Goal: Ask a question: Seek information or help from site administrators or community

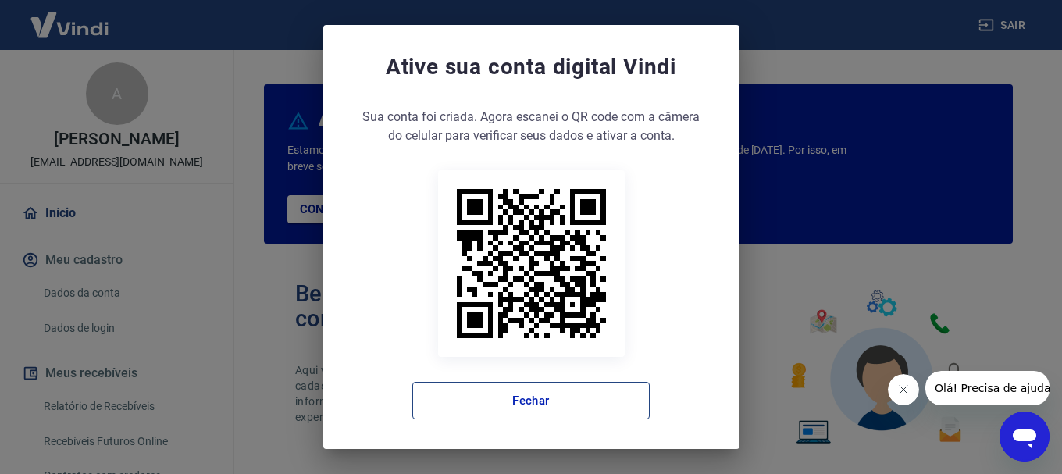
scroll to position [6, 0]
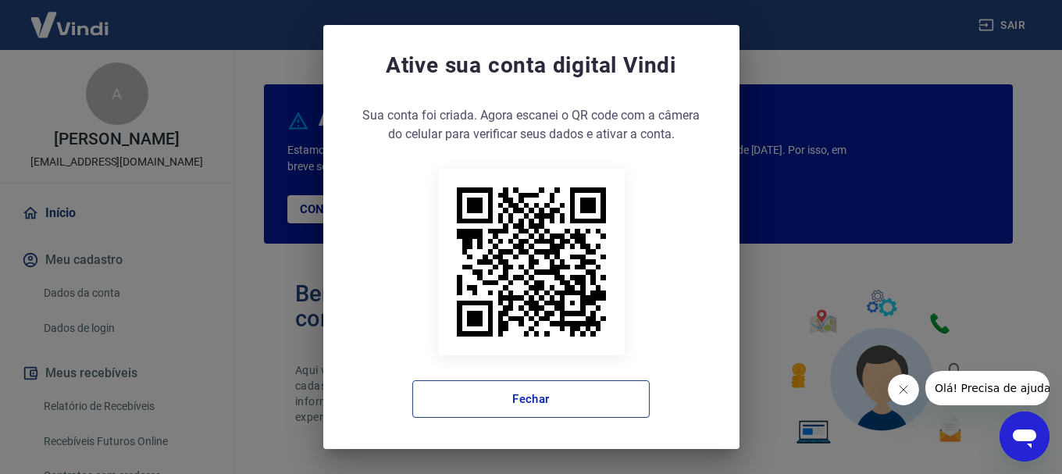
click at [515, 397] on button "Fechar" at bounding box center [530, 398] width 237 height 37
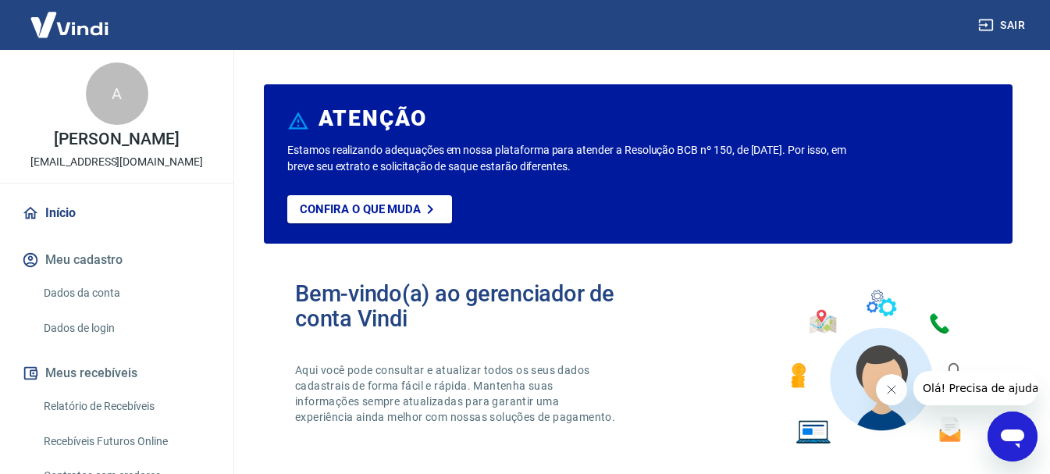
click at [105, 410] on link "Relatório de Recebíveis" at bounding box center [125, 406] width 177 height 32
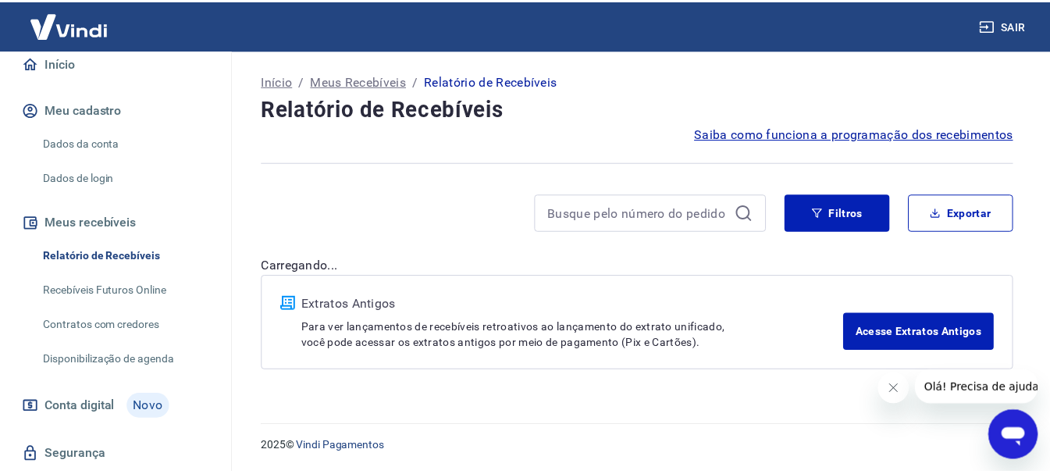
scroll to position [156, 0]
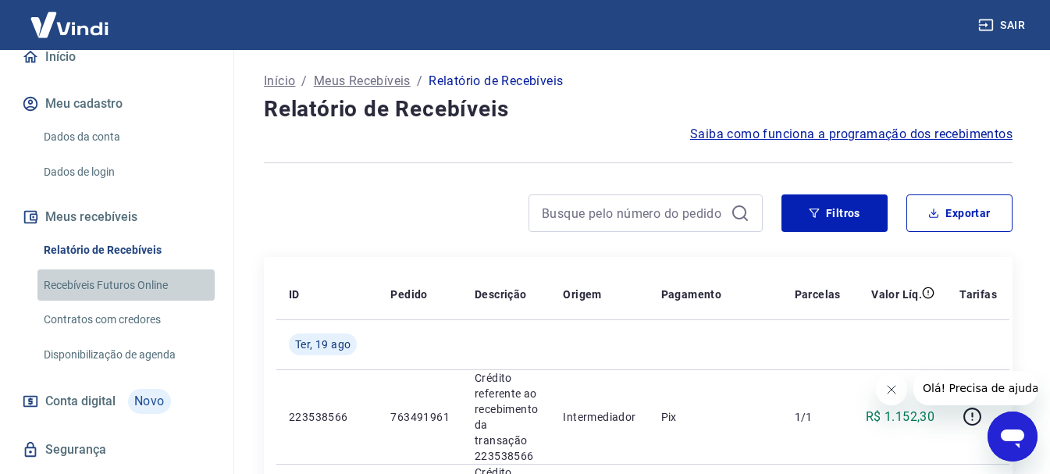
click at [130, 279] on link "Recebíveis Futuros Online" at bounding box center [125, 285] width 177 height 32
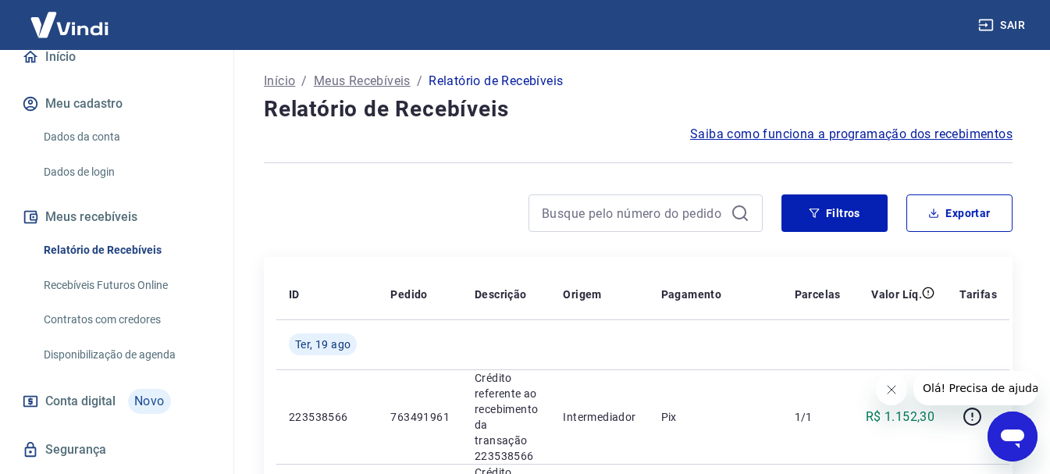
click at [1023, 435] on icon "Abrir janela de mensagens" at bounding box center [1012, 438] width 23 height 19
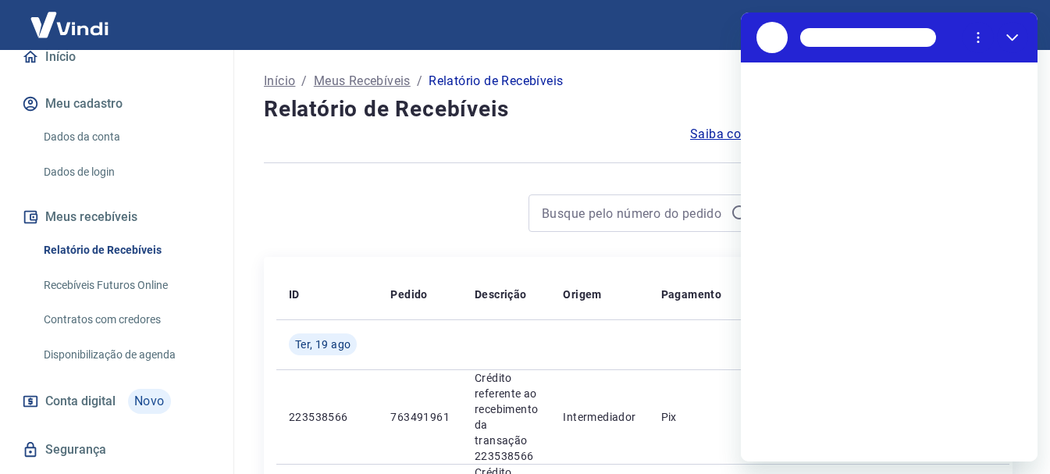
scroll to position [0, 0]
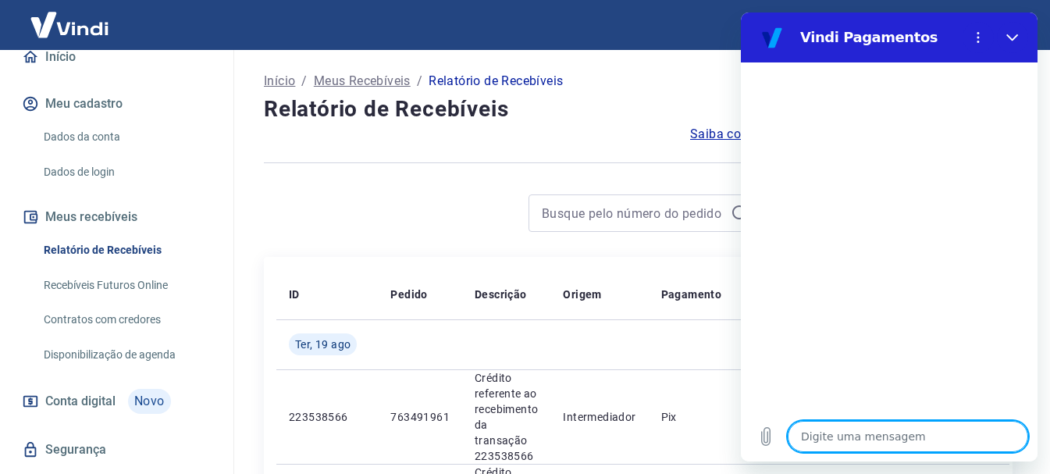
click at [884, 445] on textarea at bounding box center [908, 436] width 240 height 31
type textarea "f"
type textarea "x"
type textarea "fa"
type textarea "x"
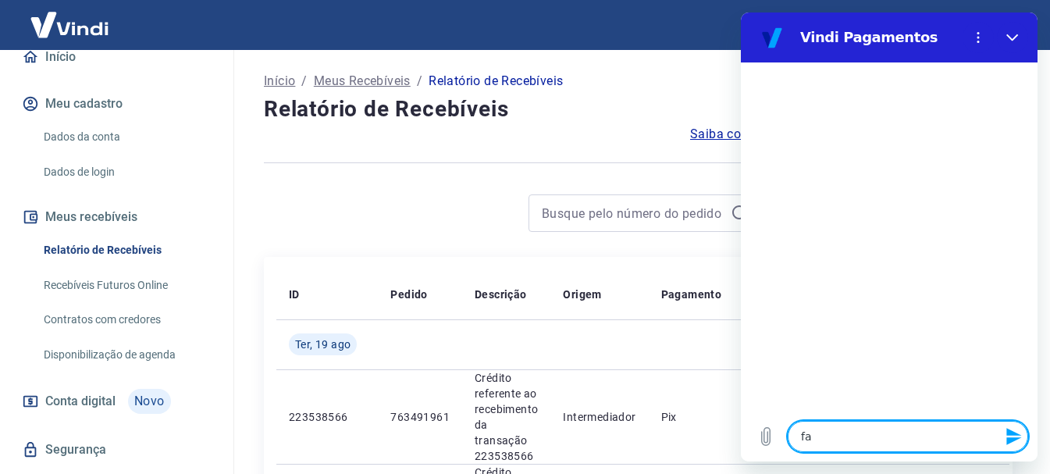
type textarea "fal"
type textarea "x"
type textarea "fala"
type textarea "x"
type textarea "falar"
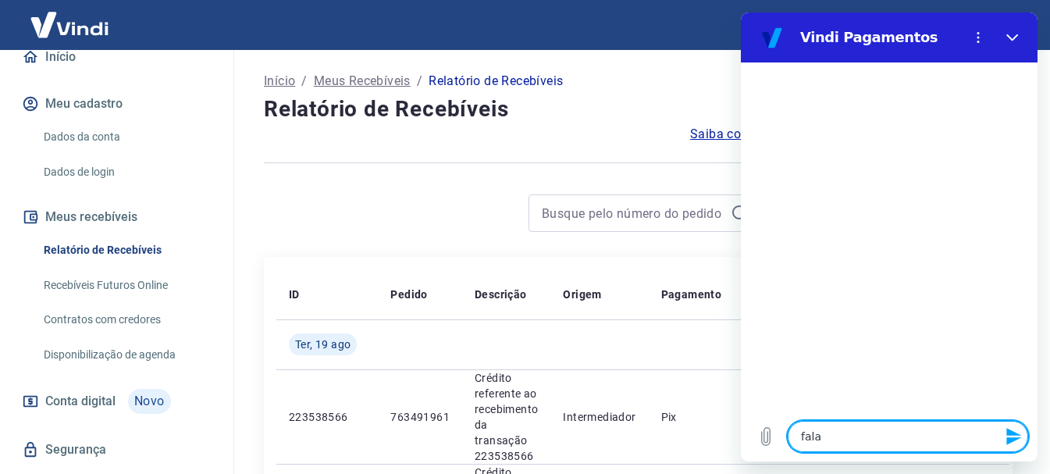
type textarea "x"
type textarea "falar"
type textarea "x"
type textarea "falar c"
type textarea "x"
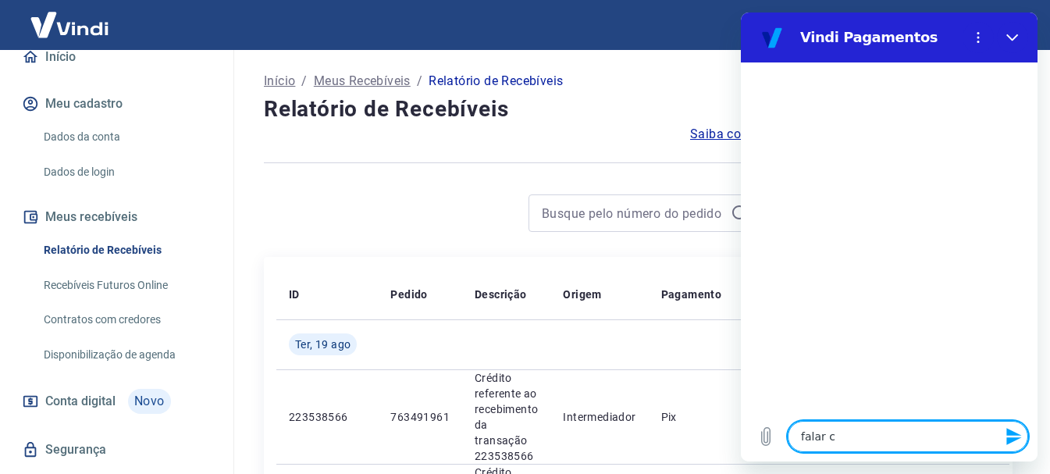
type textarea "falar co"
type textarea "x"
type textarea "falar com"
type textarea "x"
type textarea "falar com"
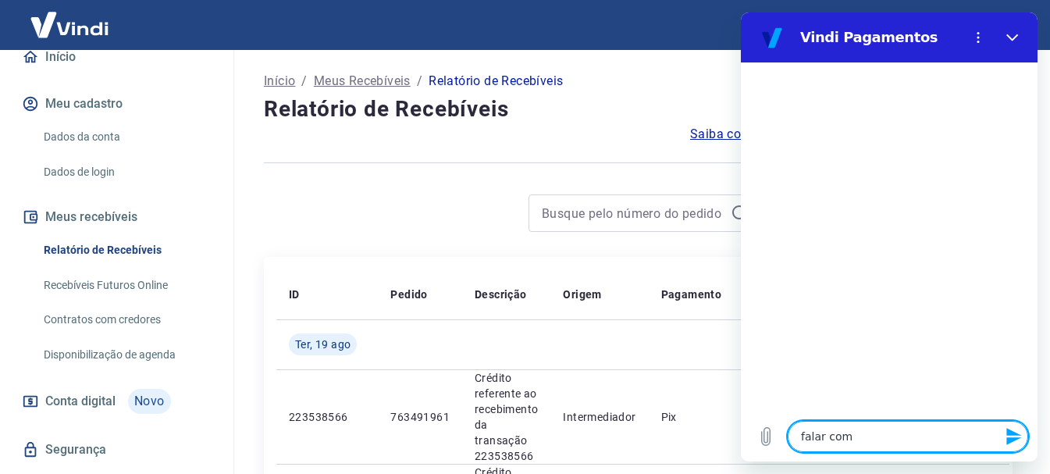
type textarea "x"
type textarea "falar com a"
type textarea "x"
type textarea "falar com at"
type textarea "x"
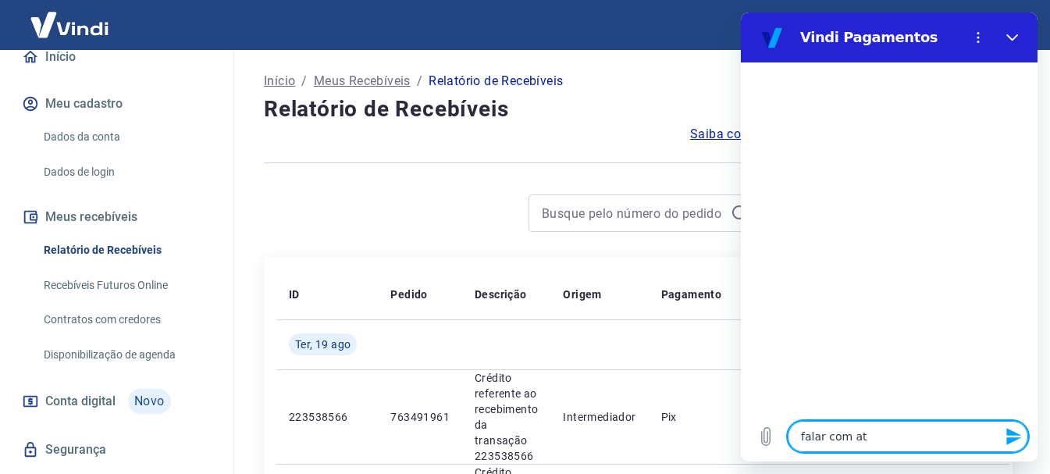
type textarea "falar com ate"
type textarea "x"
type textarea "falar com [GEOGRAPHIC_DATA]"
type textarea "x"
type textarea "falar com atend"
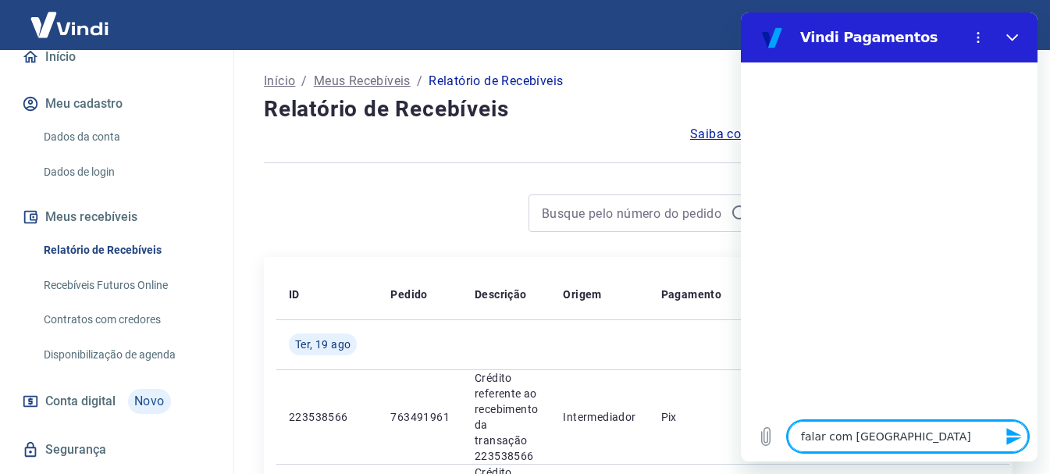
type textarea "x"
type textarea "falar com atende"
type textarea "x"
type textarea "falar com atenden"
type textarea "x"
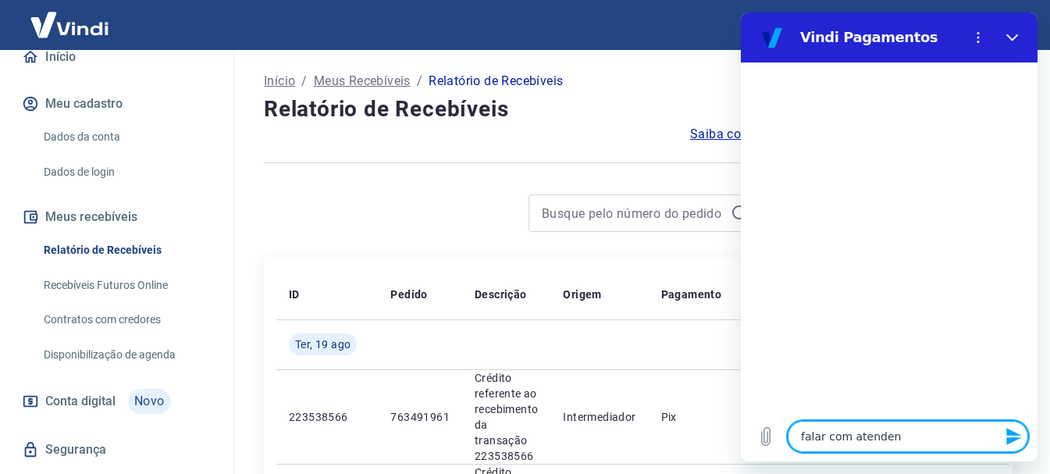
type textarea "falar com atendent"
type textarea "x"
type textarea "falar com atendente"
type textarea "x"
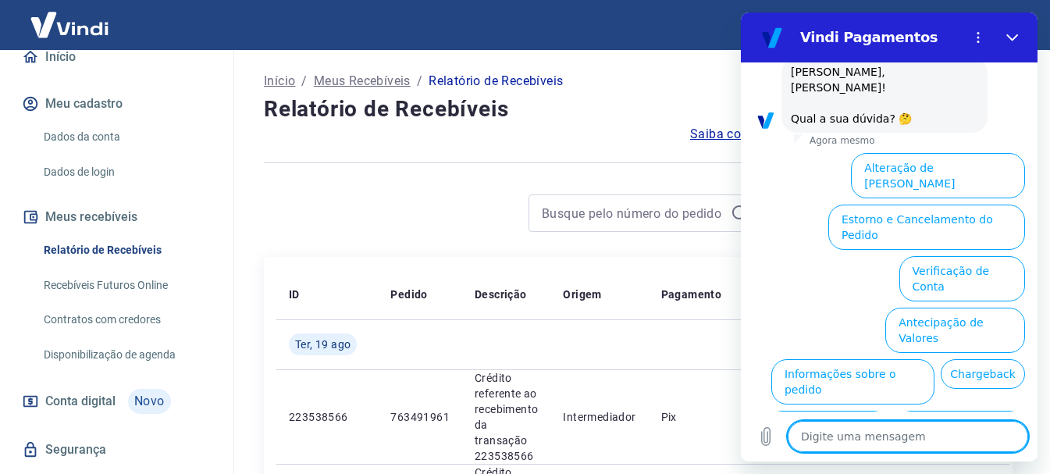
scroll to position [137, 0]
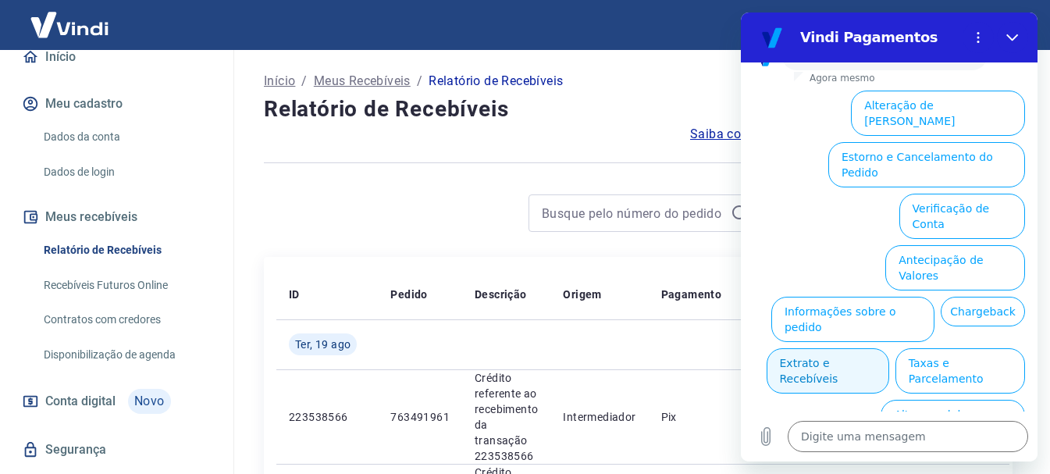
click at [889, 348] on button "Extrato e Recebíveis" at bounding box center [828, 370] width 123 height 45
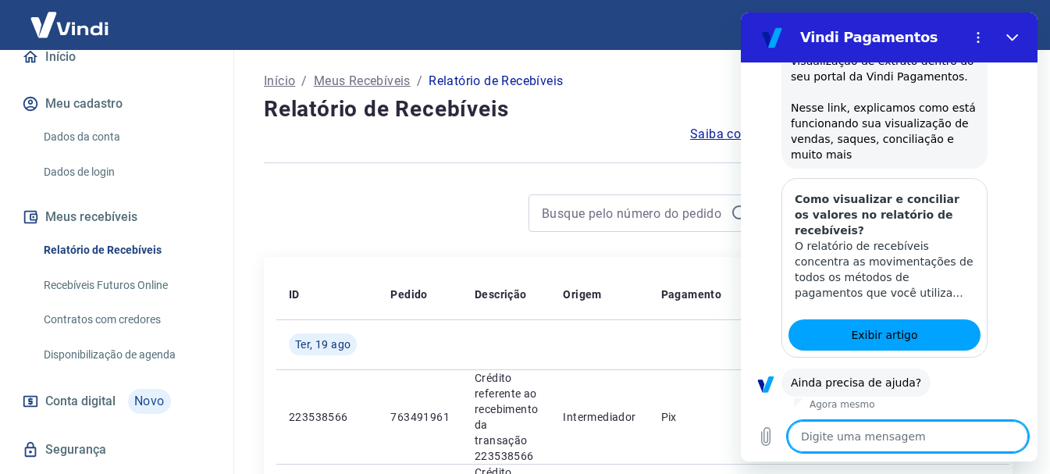
scroll to position [276, 0]
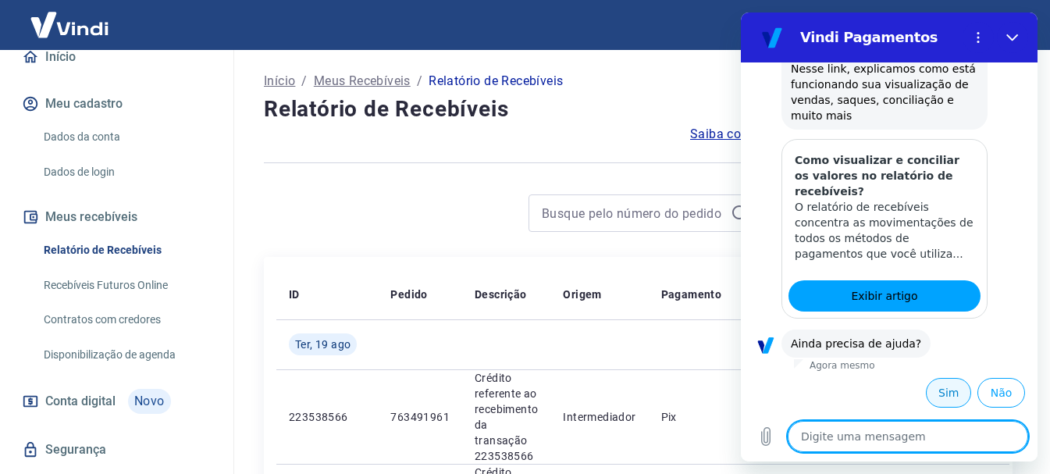
click at [933, 393] on button "Sim" at bounding box center [948, 393] width 45 height 30
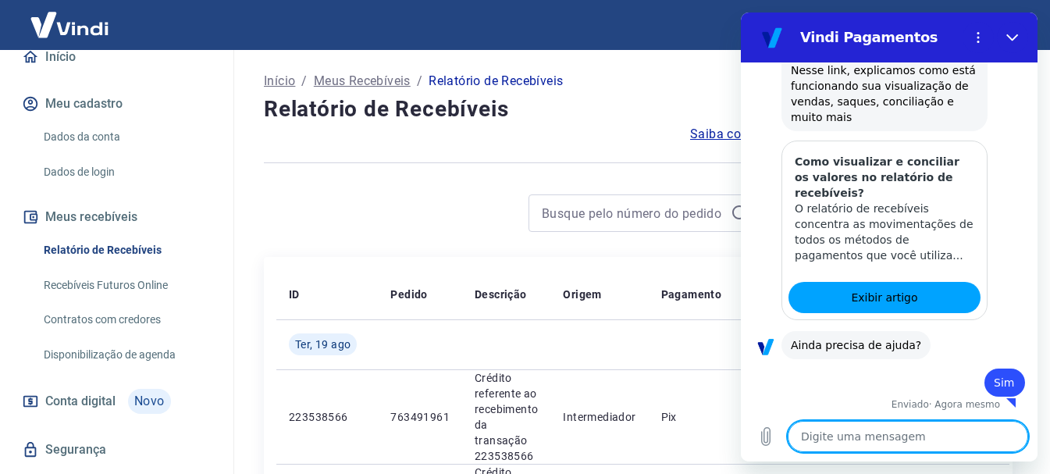
scroll to position [278, 0]
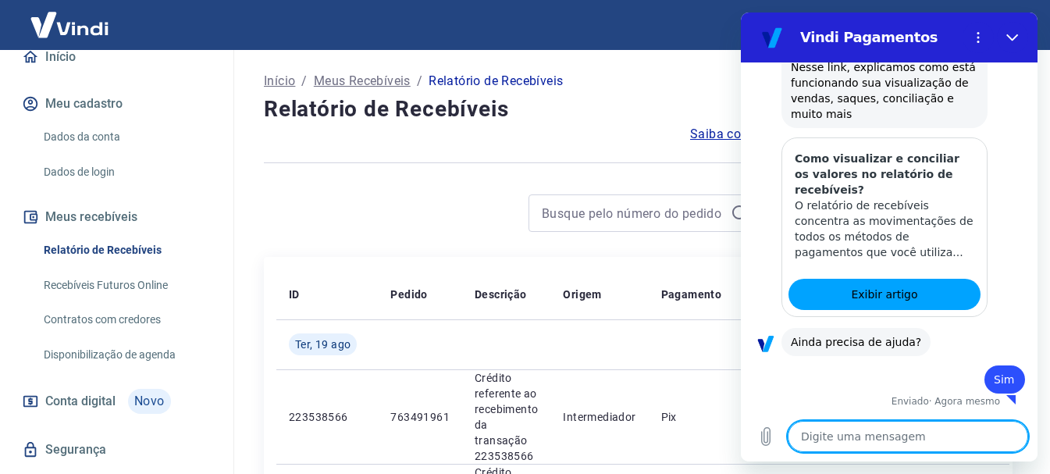
click at [859, 438] on textarea at bounding box center [908, 436] width 240 height 31
type textarea "x"
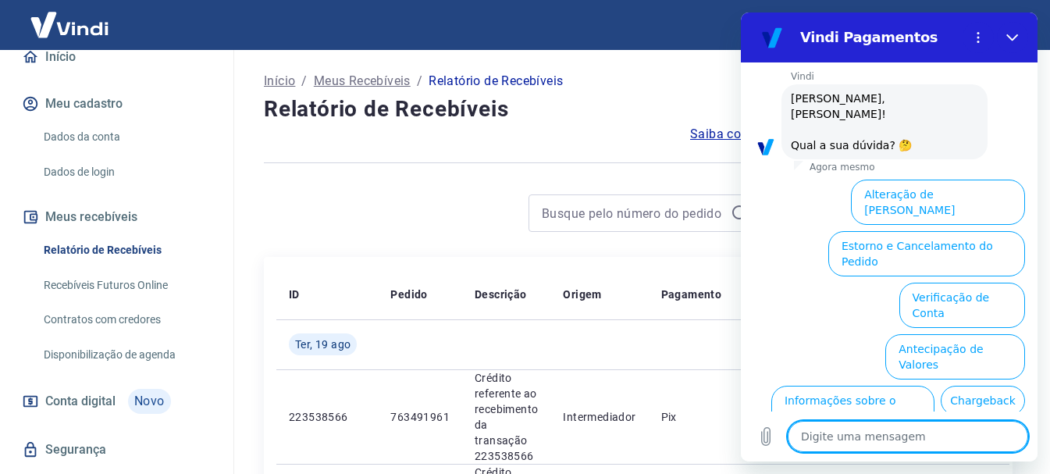
scroll to position [699, 0]
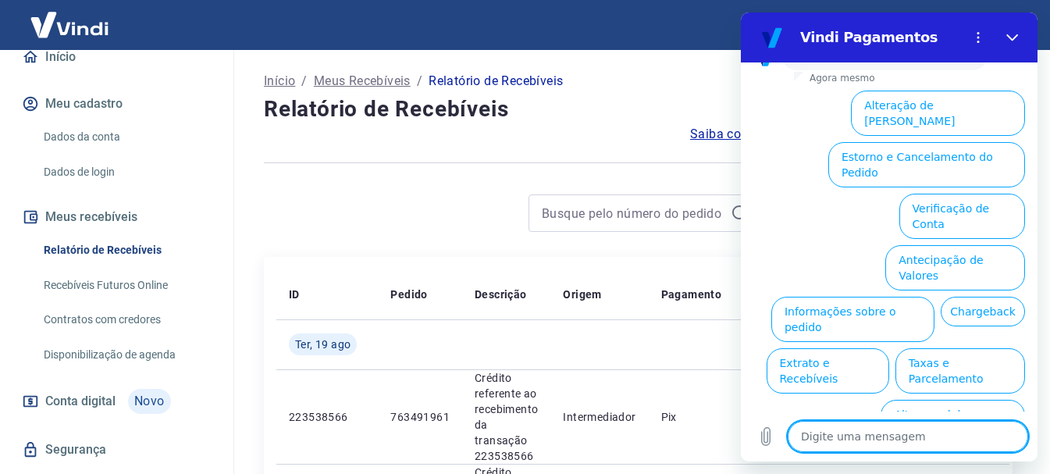
type textarea "f"
type textarea "x"
type textarea "fa"
type textarea "x"
type textarea "fal"
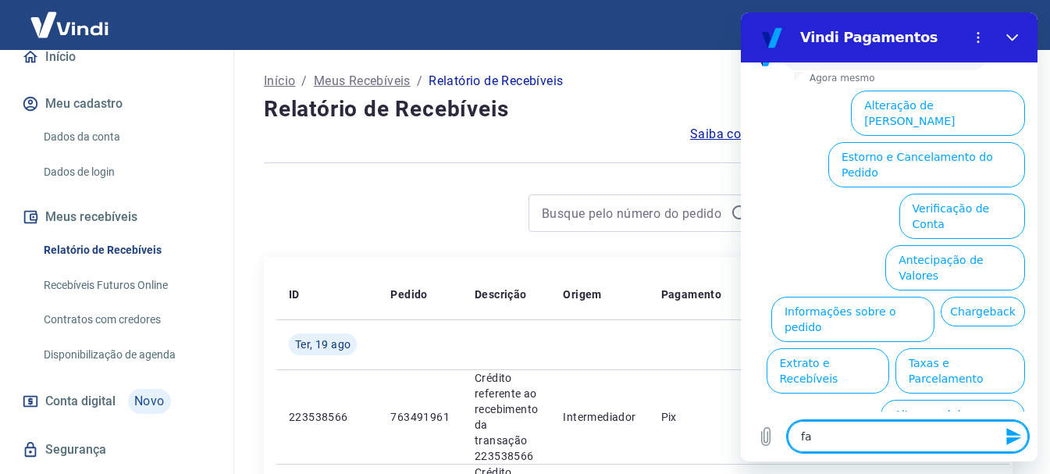
type textarea "x"
type textarea "fala"
type textarea "x"
type textarea "falar"
type textarea "x"
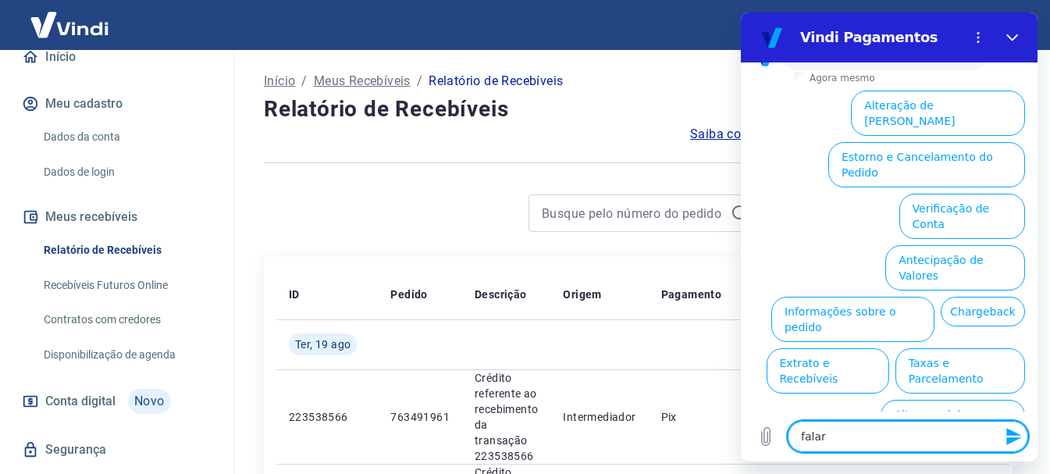
type textarea "falar"
type textarea "x"
type textarea "falar c"
type textarea "x"
type textarea "falar co"
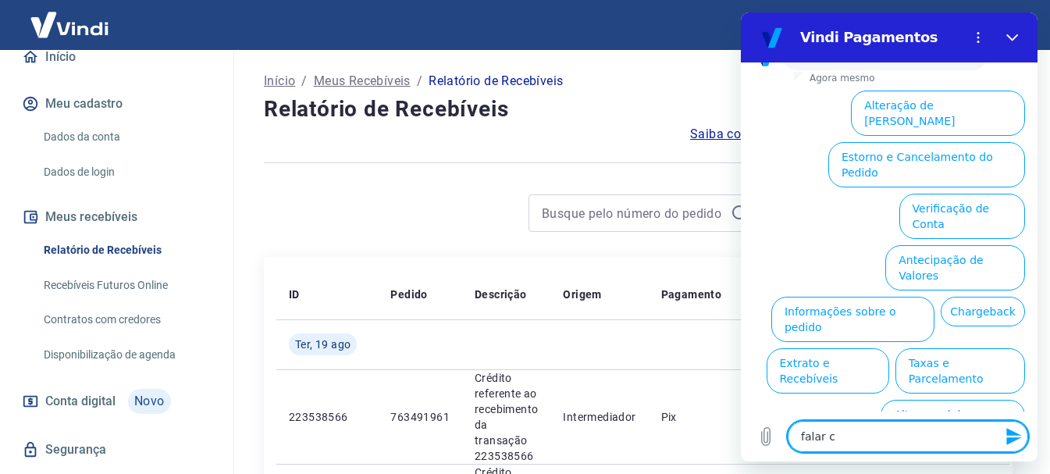
type textarea "x"
type textarea "falar com"
type textarea "x"
type textarea "falar com"
type textarea "x"
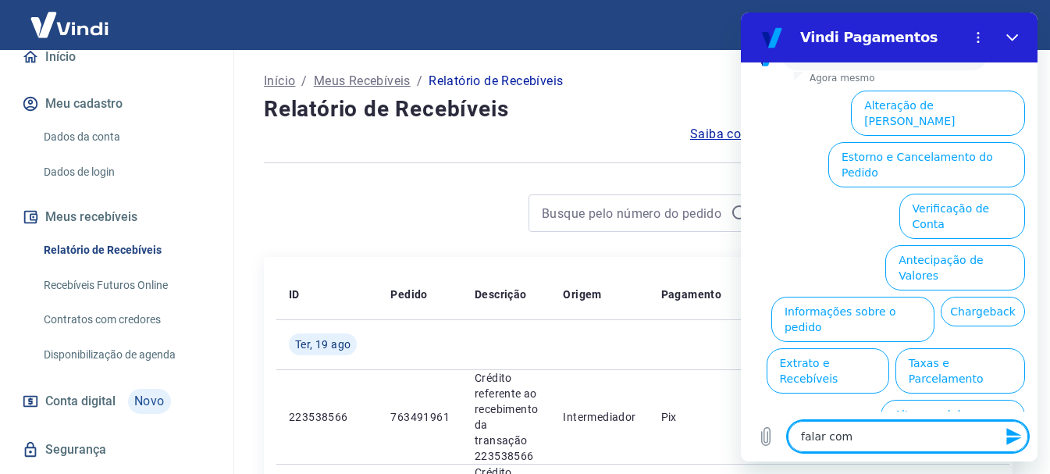
type textarea "falar com a"
type textarea "x"
type textarea "falar com at"
type textarea "x"
type textarea "falar com ate"
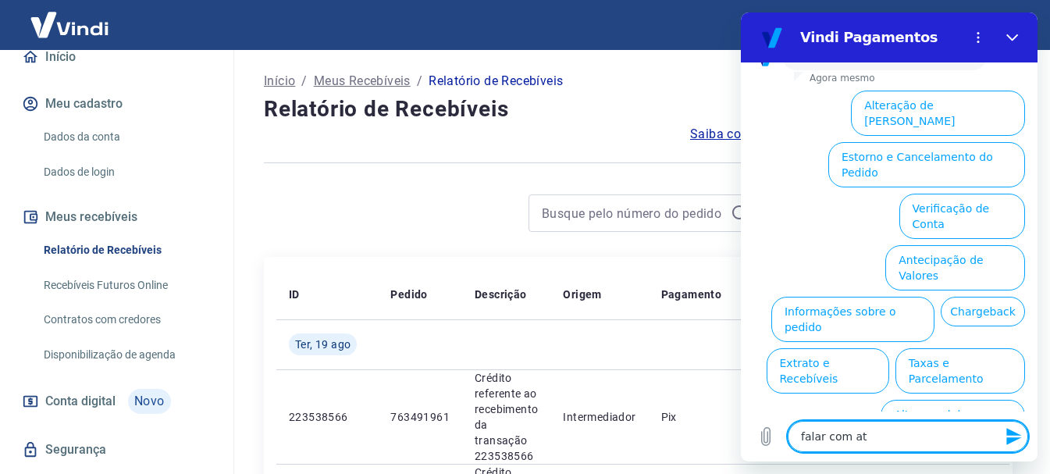
type textarea "x"
type textarea "falar com [GEOGRAPHIC_DATA]"
type textarea "x"
type textarea "falar com atend"
type textarea "x"
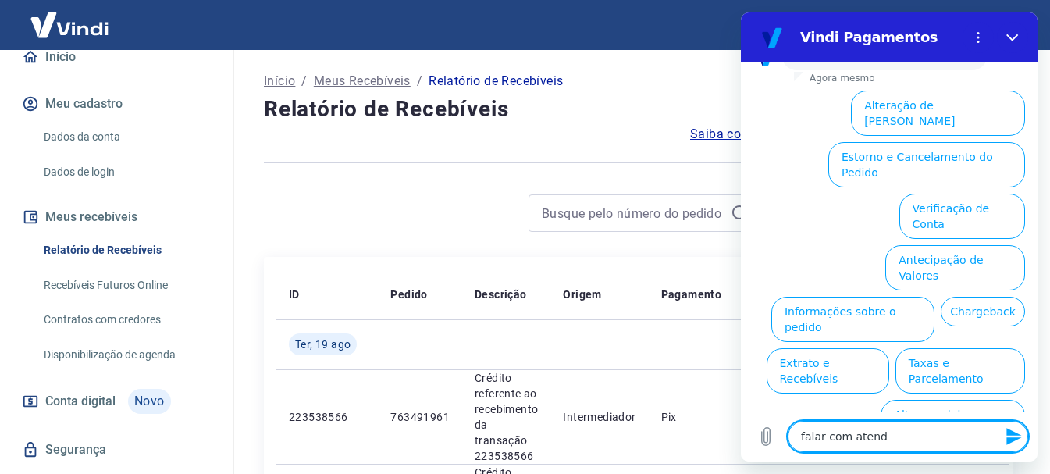
type textarea "falar com atende"
type textarea "x"
type textarea "falar com atenden"
type textarea "x"
type textarea "falar com atendent"
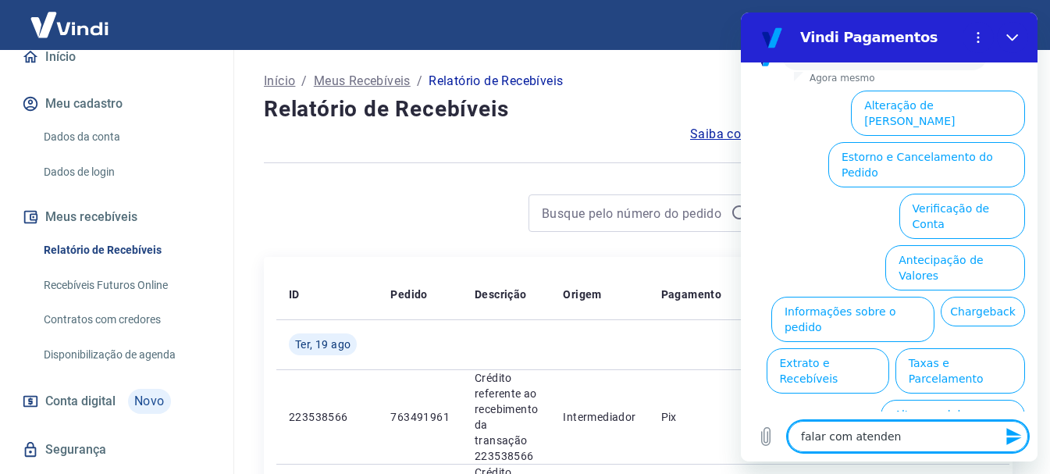
type textarea "x"
type textarea "falar com atendente"
type textarea "x"
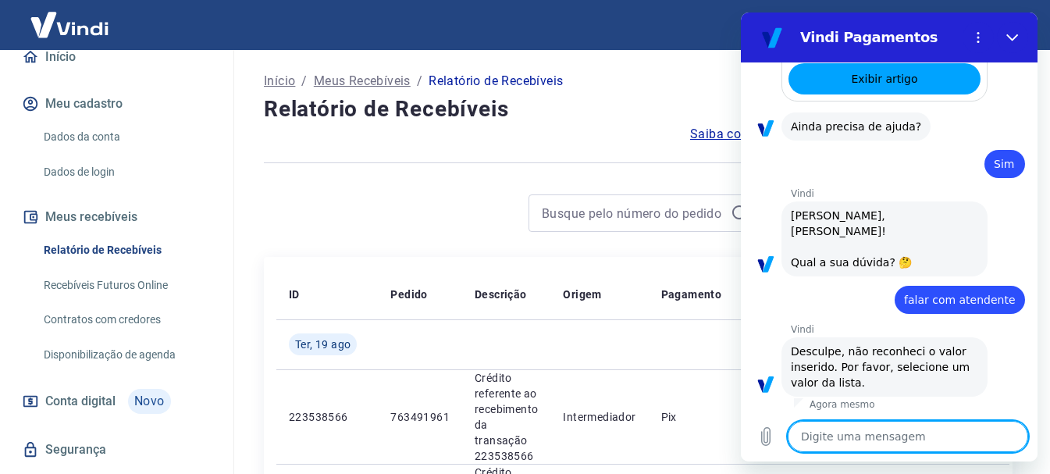
scroll to position [496, 0]
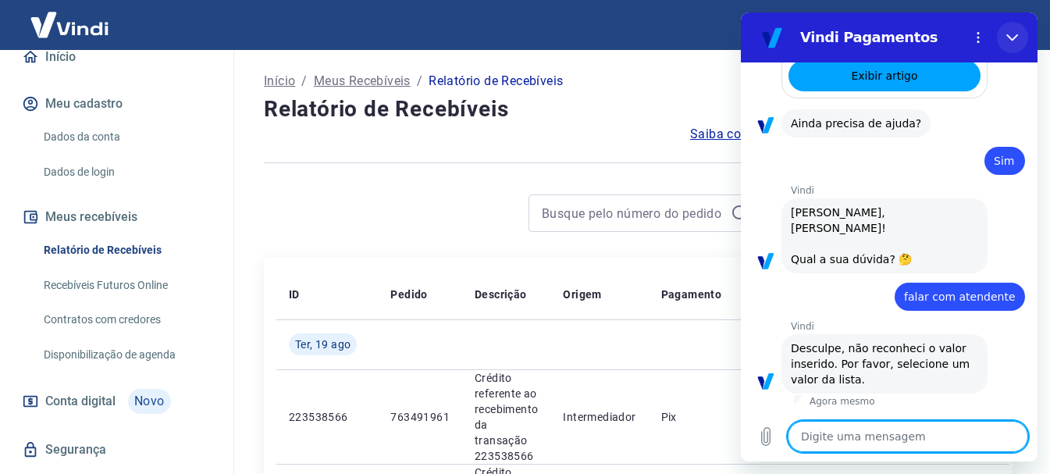
click at [1014, 37] on icon "Fechar" at bounding box center [1012, 37] width 12 height 12
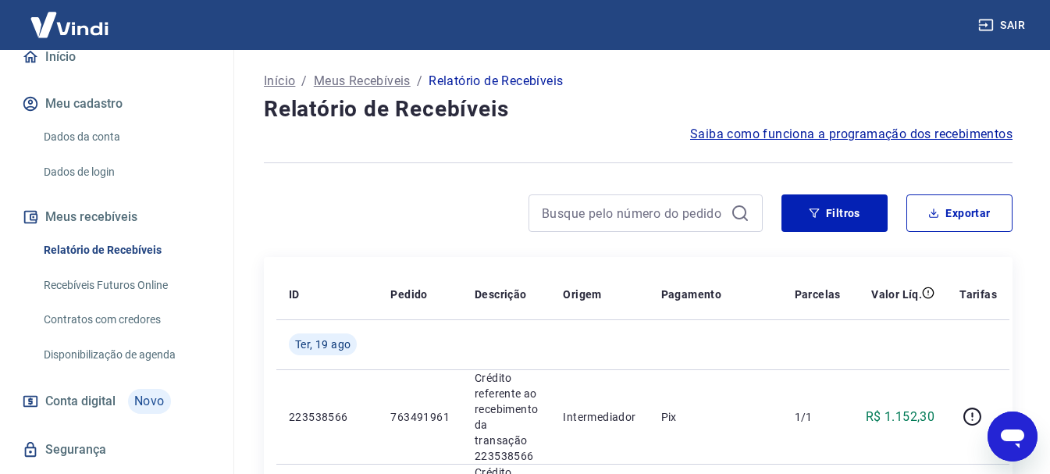
scroll to position [699, 0]
click at [130, 285] on link "Recebíveis Futuros Online" at bounding box center [125, 285] width 177 height 32
type textarea "x"
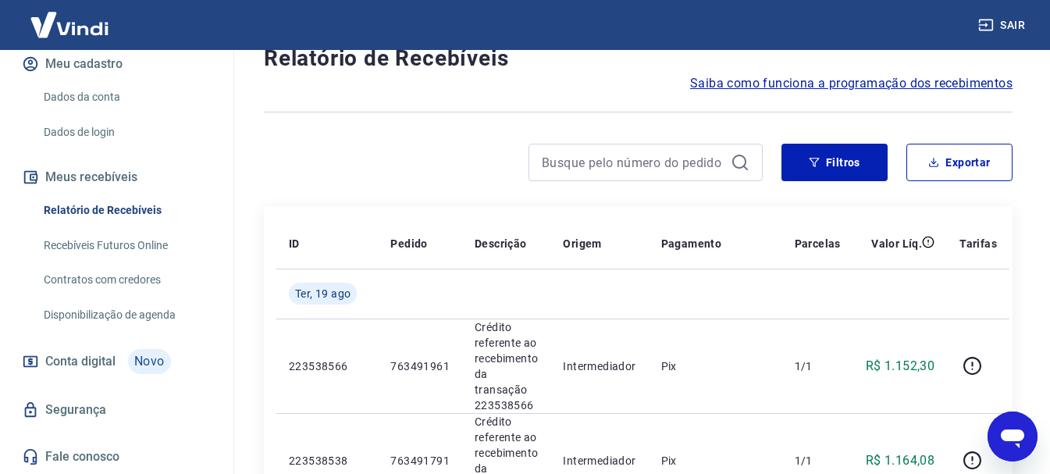
scroll to position [78, 0]
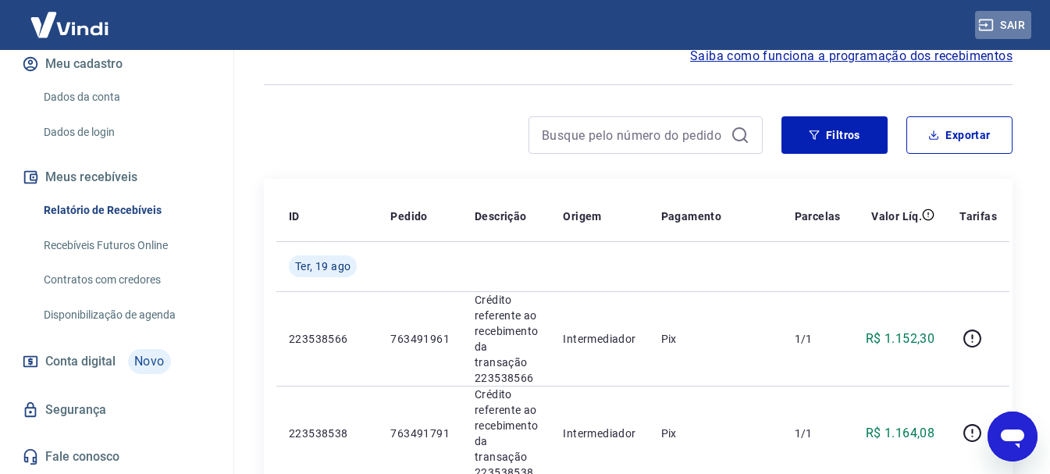
click at [1016, 22] on button "Sair" at bounding box center [1003, 25] width 56 height 29
